Goal: Check status

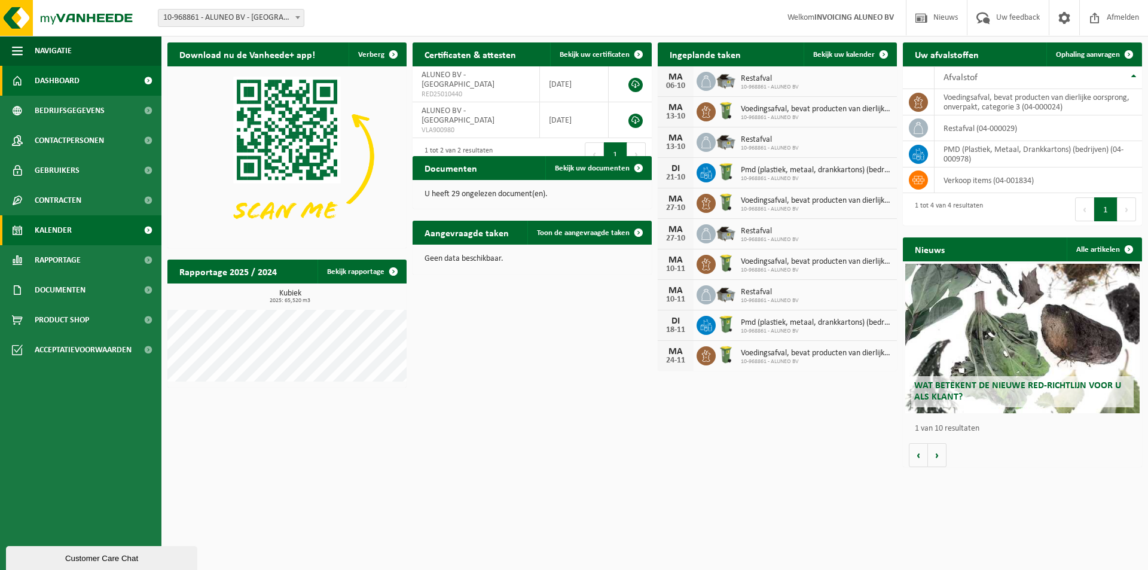
click at [94, 226] on link "Kalender" at bounding box center [80, 230] width 161 height 30
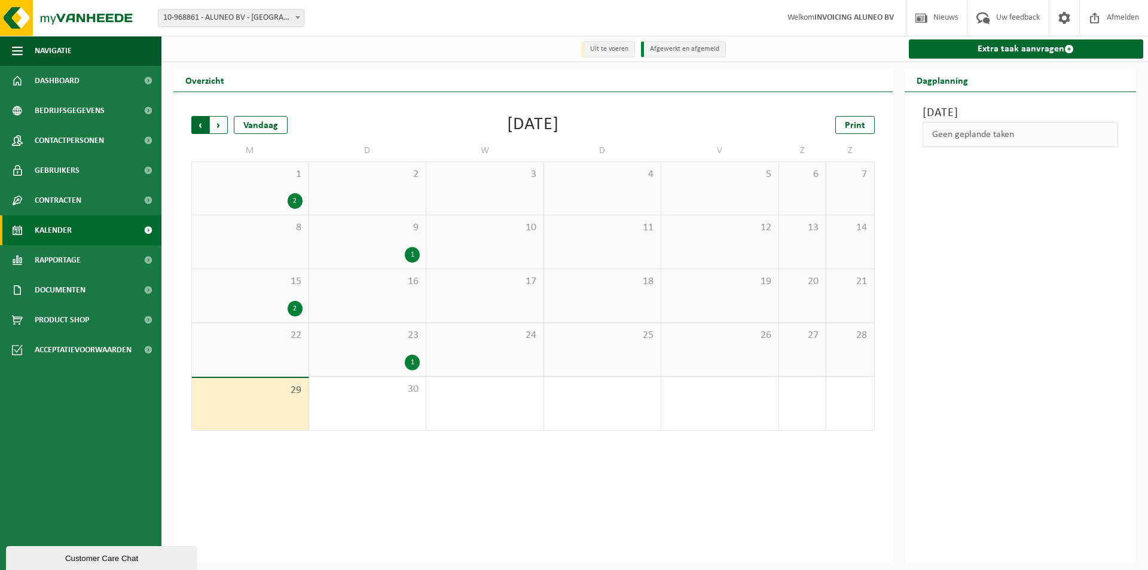
click at [224, 127] on span "Volgende" at bounding box center [219, 125] width 18 height 18
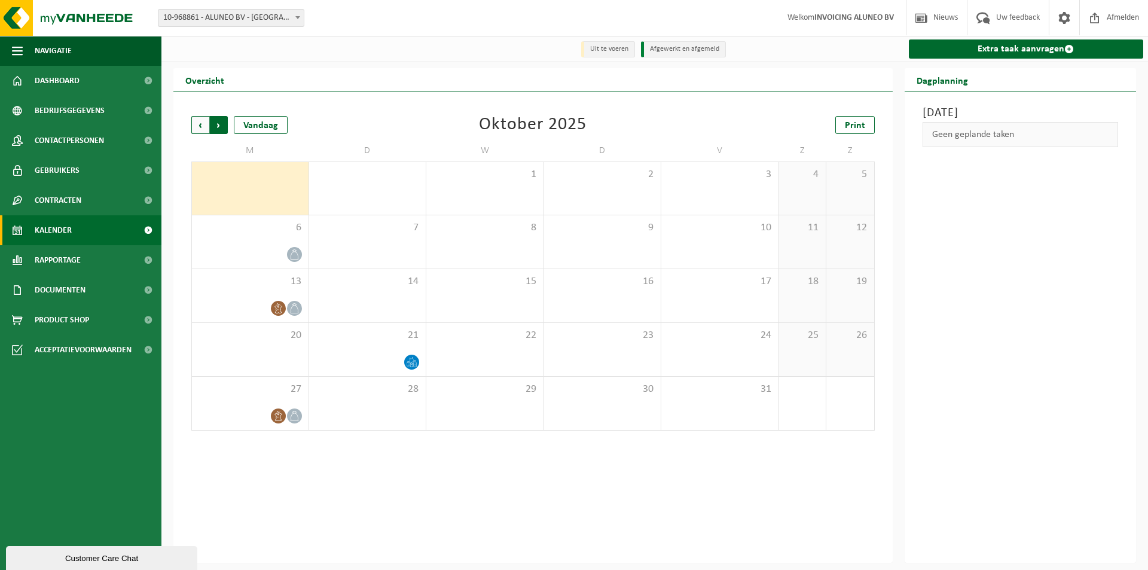
click at [202, 123] on span "Vorige" at bounding box center [200, 125] width 18 height 18
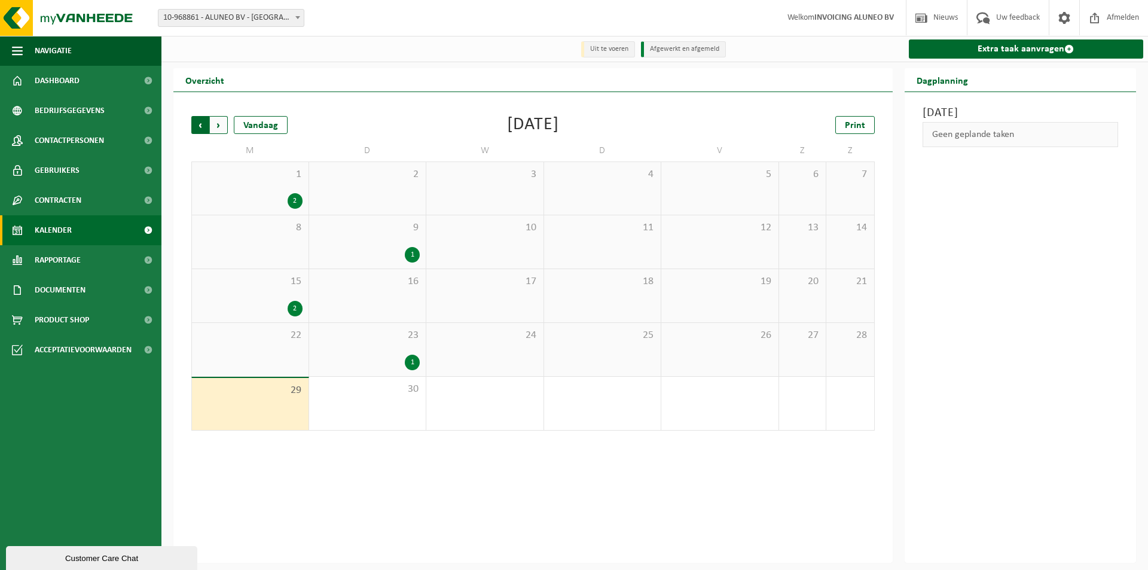
click at [218, 124] on span "Volgende" at bounding box center [219, 125] width 18 height 18
